Goal: Task Accomplishment & Management: Manage account settings

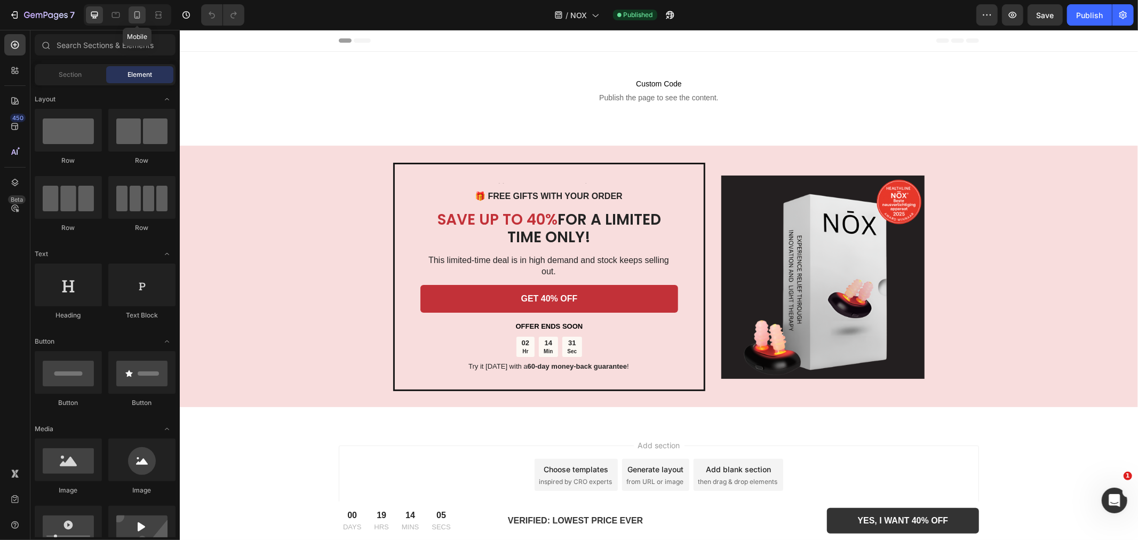
click at [134, 12] on icon at bounding box center [137, 15] width 11 height 11
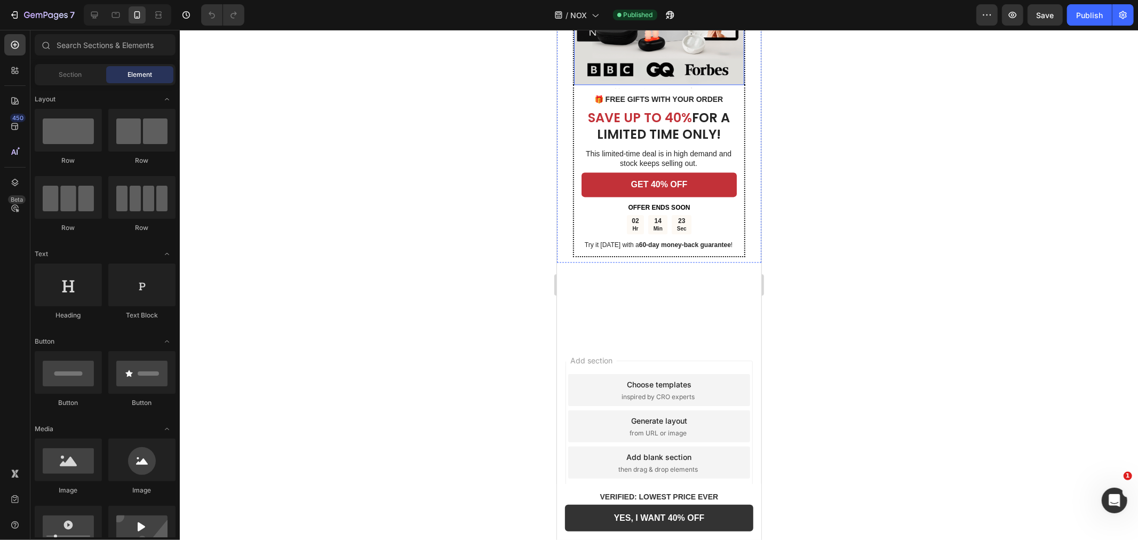
scroll to position [2075, 0]
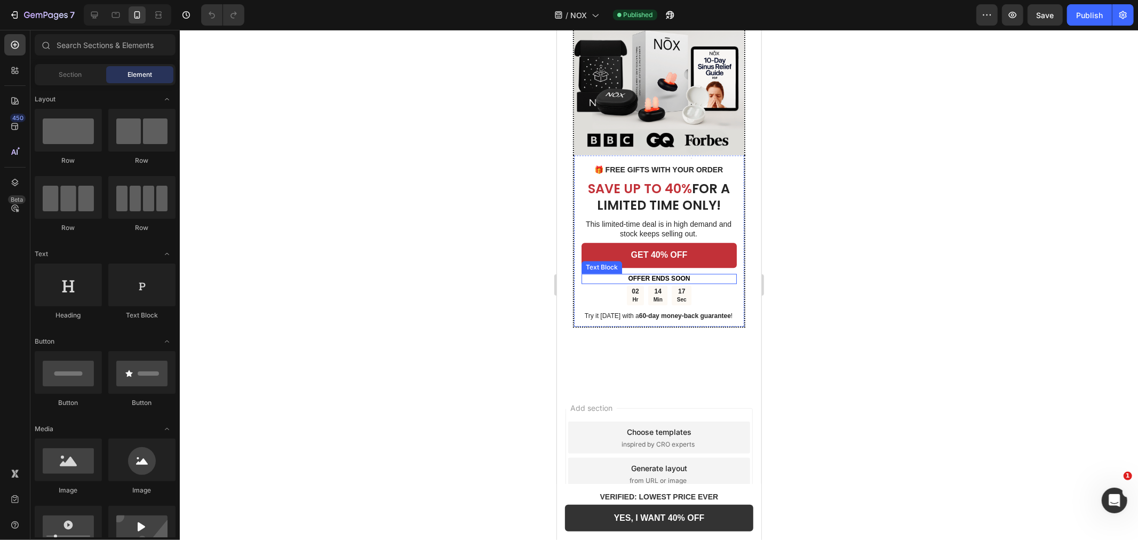
click at [684, 274] on strong "OFFER ENDS SOON" at bounding box center [659, 277] width 62 height 7
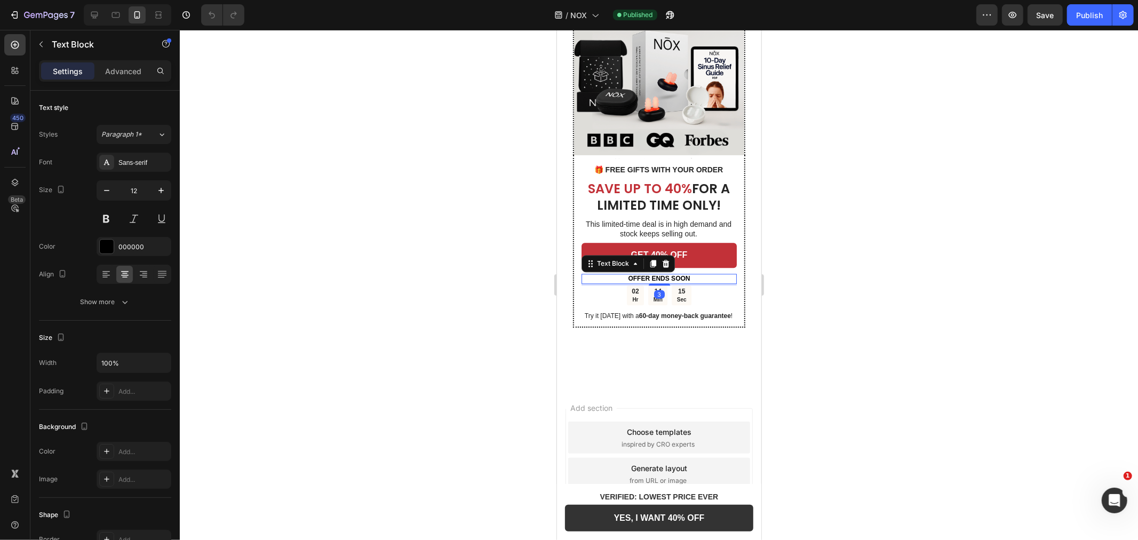
click at [844, 281] on div at bounding box center [659, 285] width 958 height 510
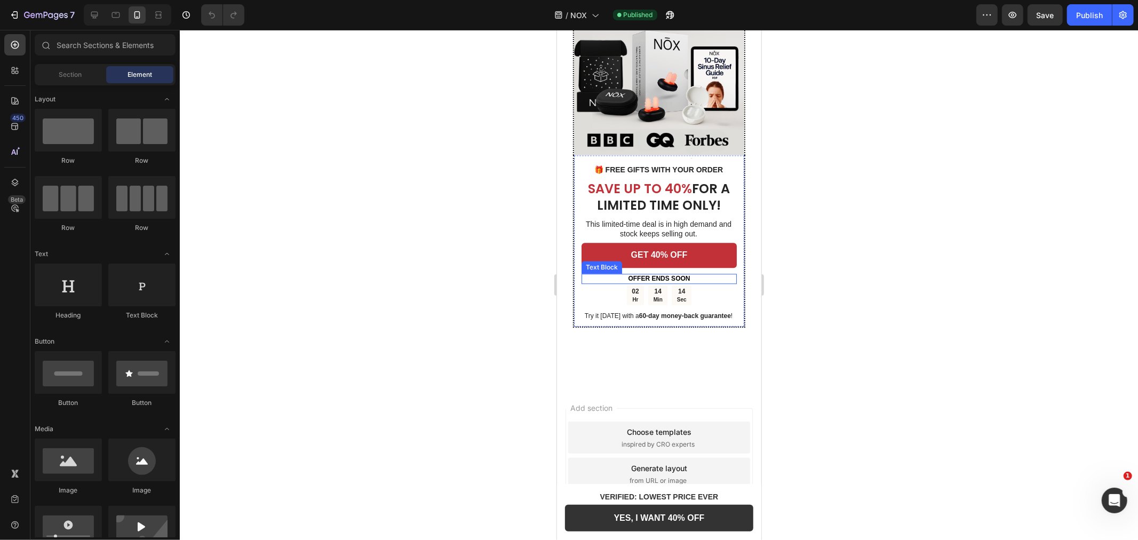
click at [692, 274] on p "OFFER ENDS SOON" at bounding box center [658, 278] width 153 height 9
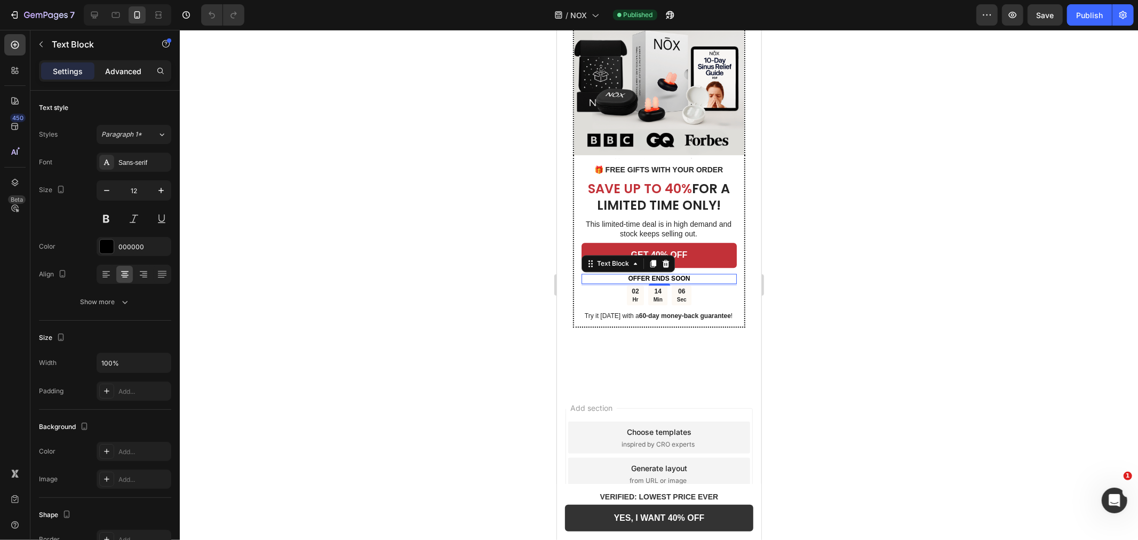
click at [115, 62] on div "Settings Advanced" at bounding box center [105, 70] width 132 height 21
click at [115, 64] on div "Advanced" at bounding box center [123, 70] width 53 height 17
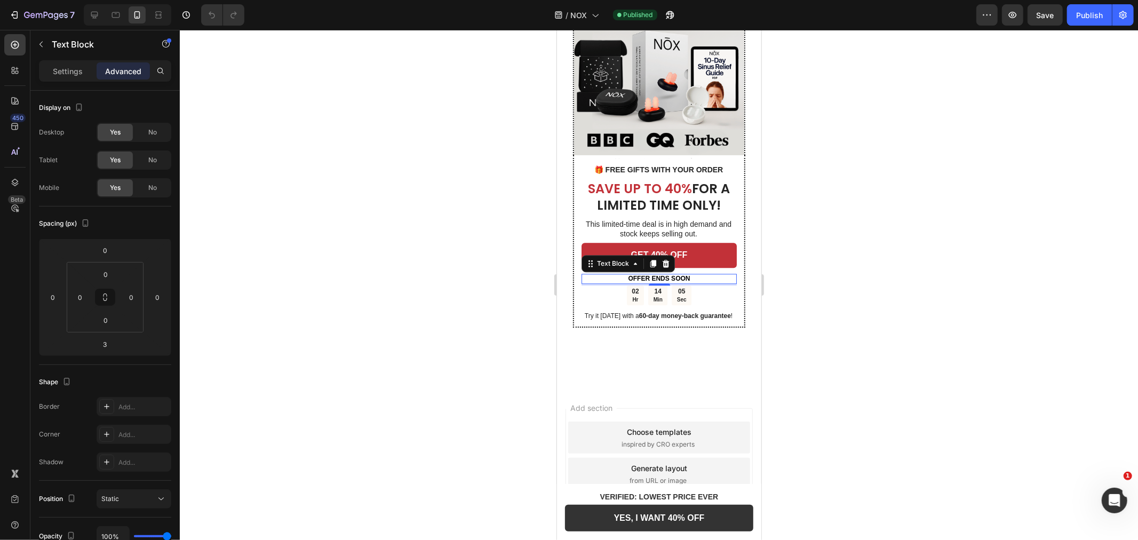
click at [151, 187] on span "No" at bounding box center [152, 188] width 9 height 10
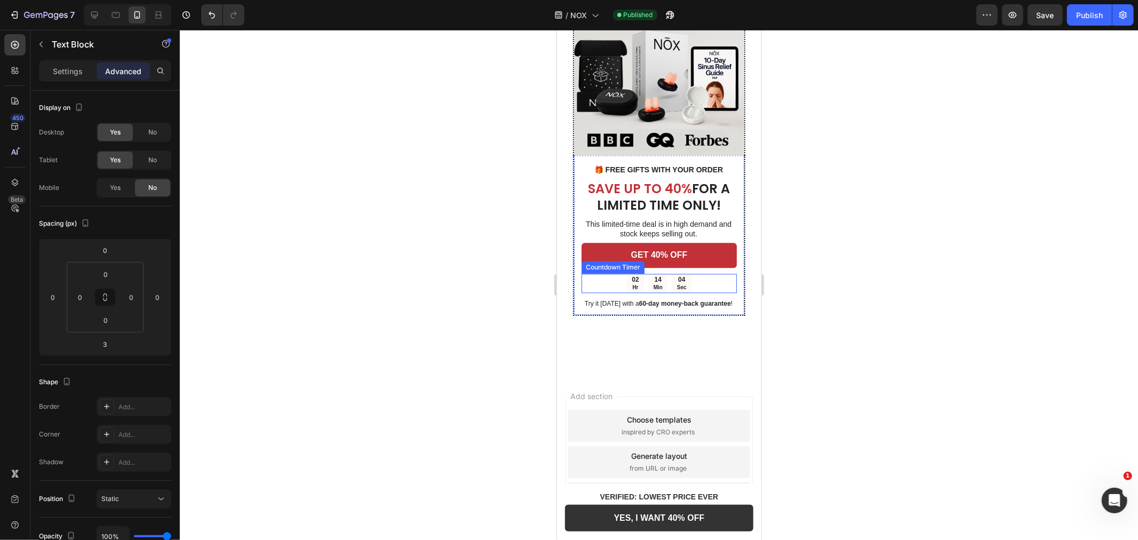
click at [610, 275] on div "02 Hr 14 Min 04 Sec" at bounding box center [658, 283] width 155 height 20
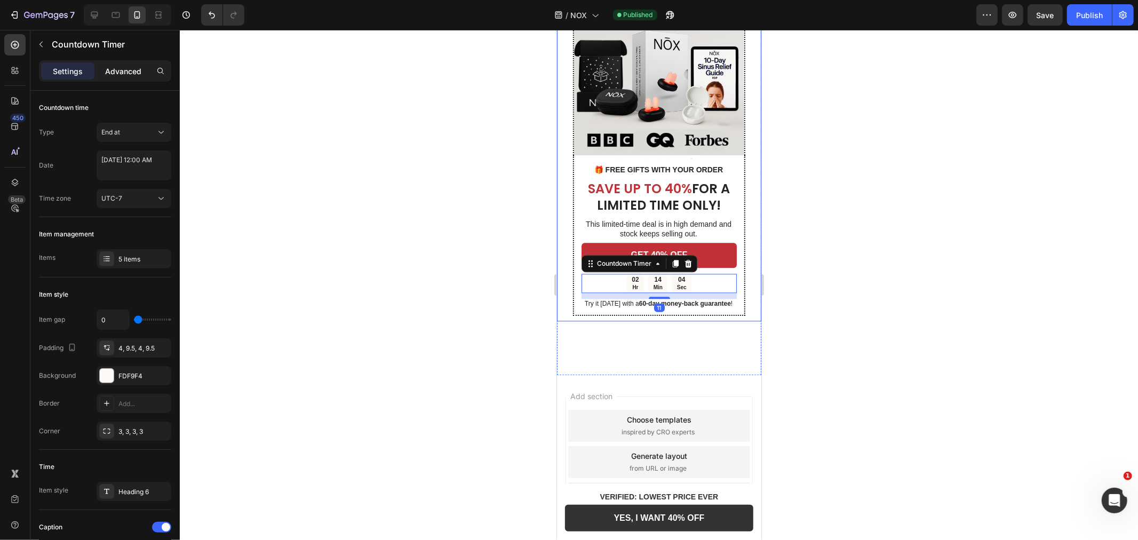
click at [137, 70] on p "Advanced" at bounding box center [123, 71] width 36 height 11
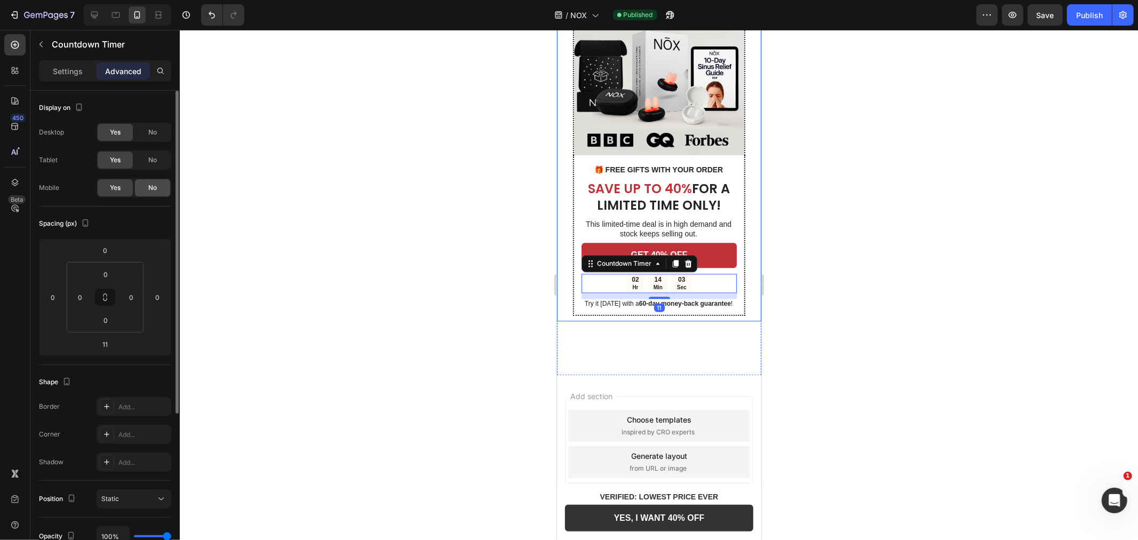
click at [143, 191] on div "No" at bounding box center [152, 187] width 35 height 17
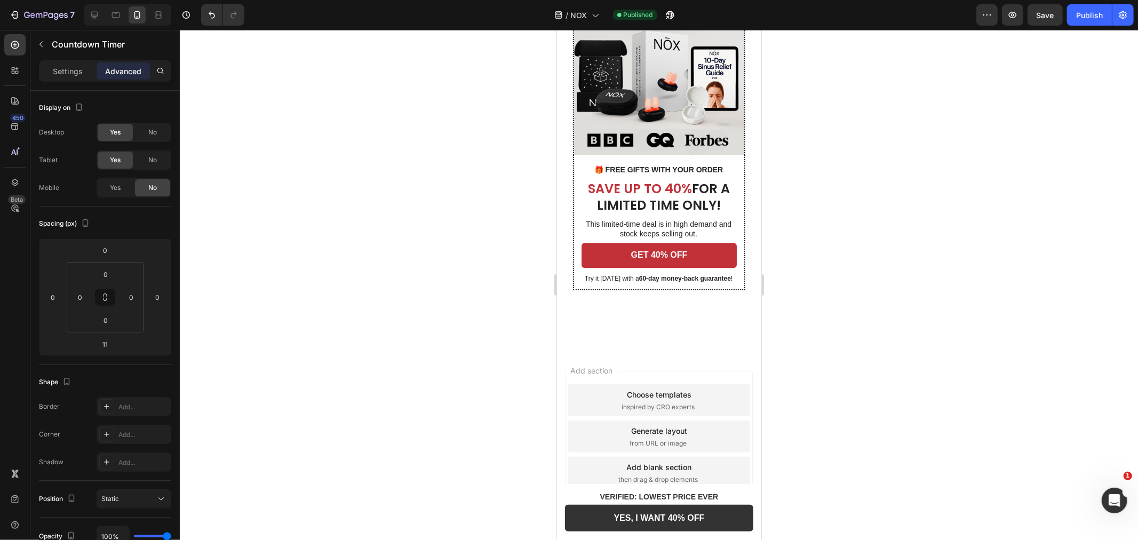
click at [924, 241] on div at bounding box center [659, 285] width 958 height 510
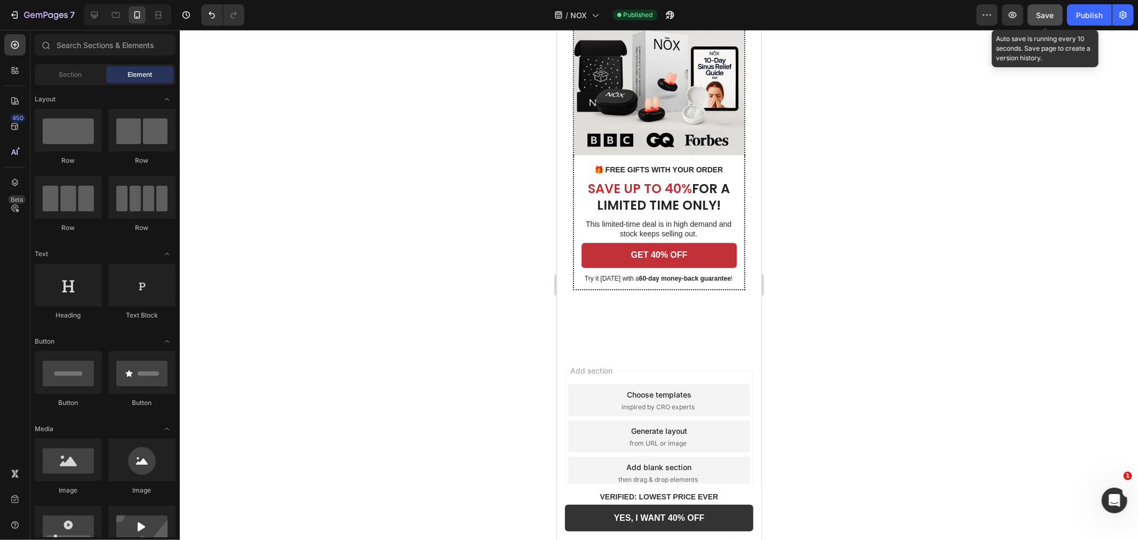
click at [1050, 12] on span "Save" at bounding box center [1046, 15] width 18 height 9
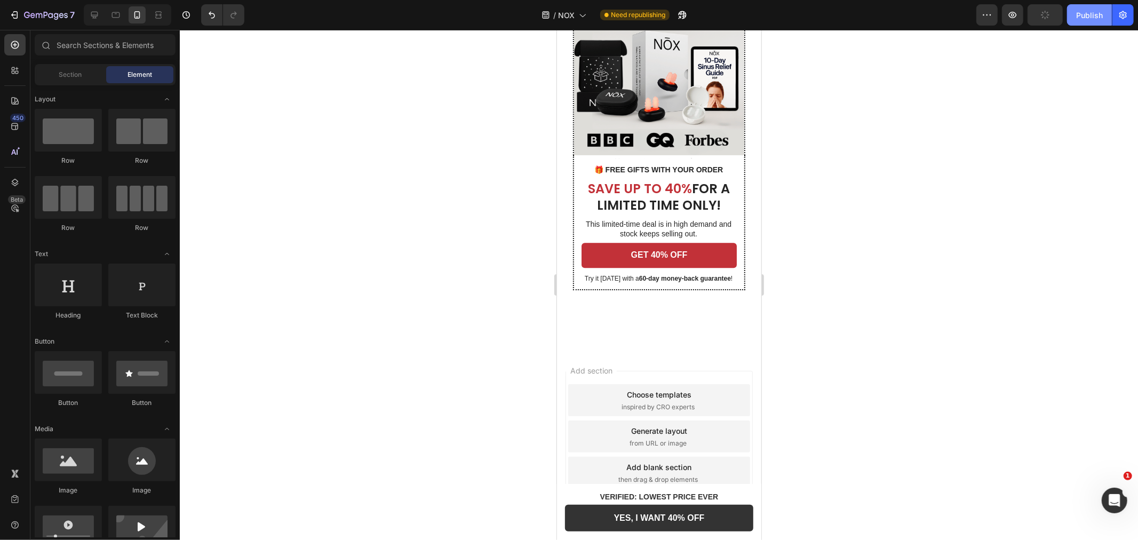
click at [1097, 17] on div "Publish" at bounding box center [1089, 15] width 27 height 11
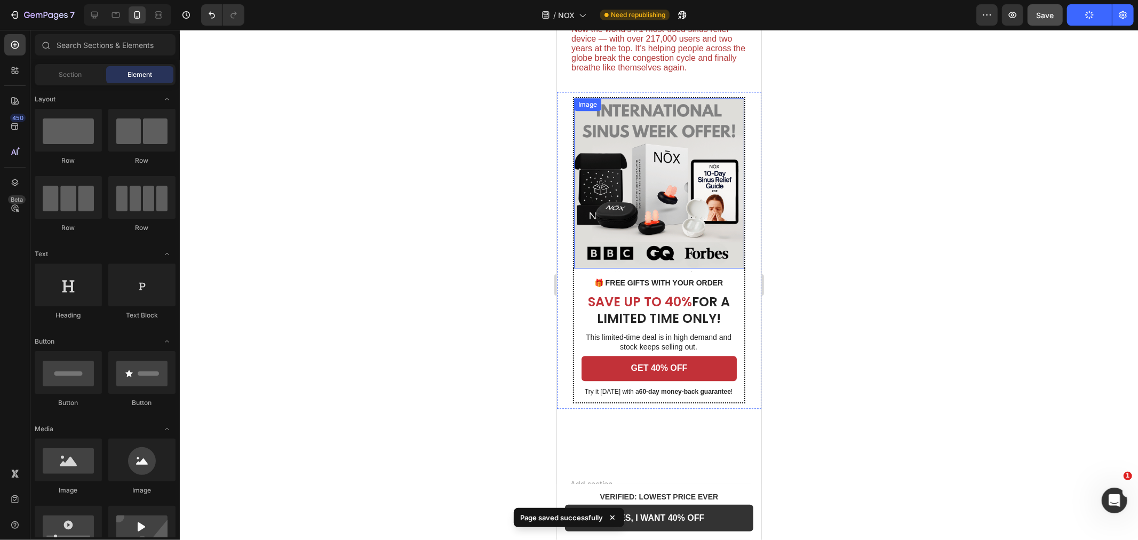
scroll to position [1956, 0]
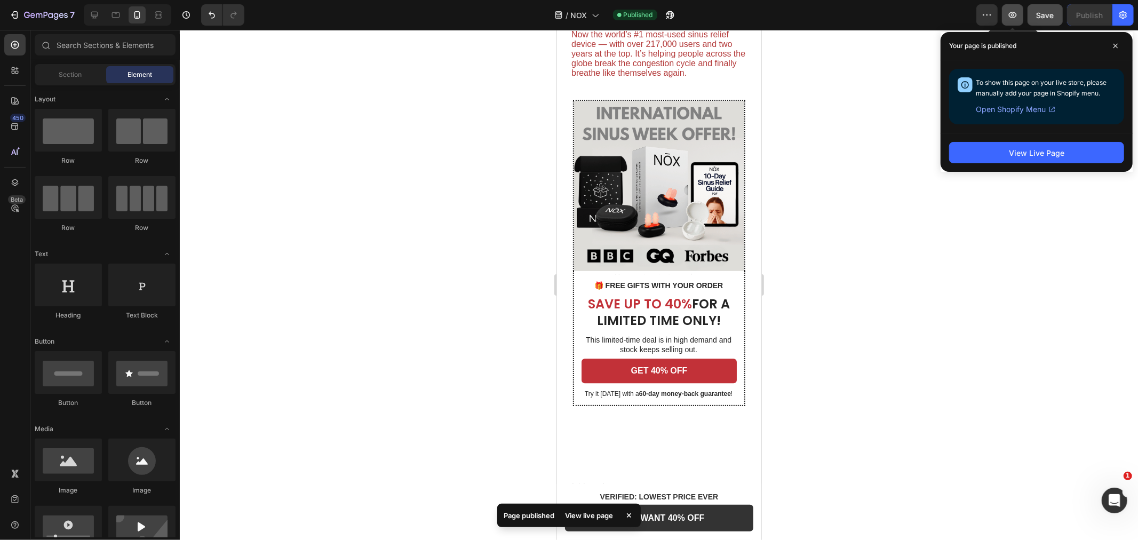
click at [1017, 15] on icon "button" at bounding box center [1013, 15] width 8 height 6
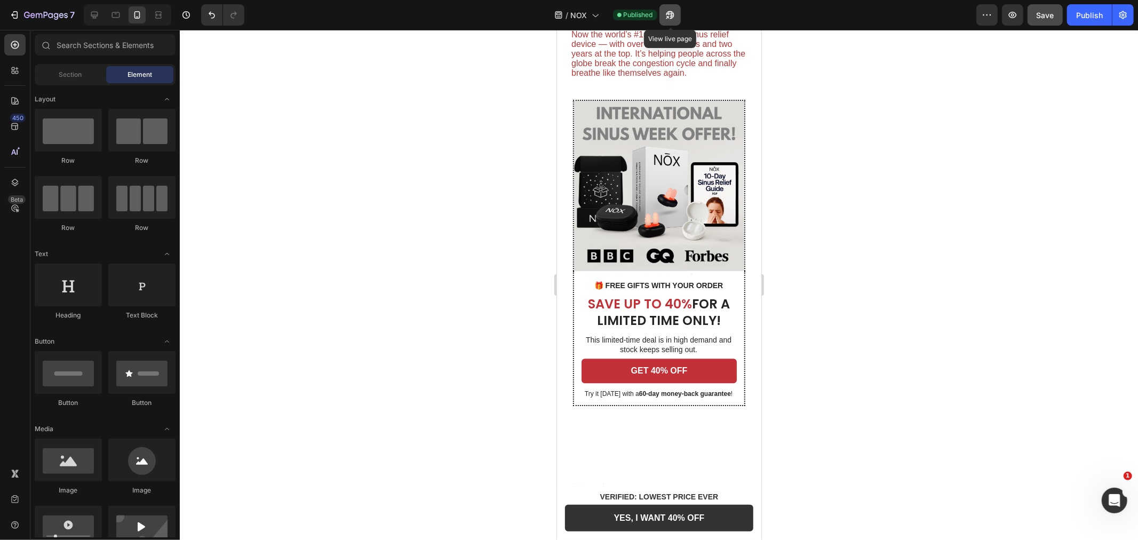
click at [663, 11] on button "button" at bounding box center [670, 14] width 21 height 21
